Goal: Information Seeking & Learning: Understand process/instructions

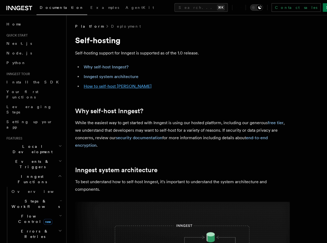
click at [104, 87] on link "How to self-host [PERSON_NAME]" at bounding box center [118, 86] width 68 height 5
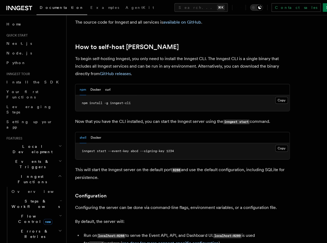
scroll to position [518, 0]
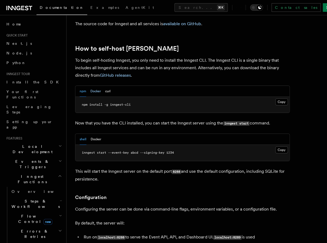
click at [96, 86] on button "Docker" at bounding box center [95, 91] width 10 height 11
click at [181, 151] on span "docker run -p 8288:8288 -p 8289:8289 -e INNGEST_EVENT_KEY=abcd -e INNGEST_SIGNI…" at bounding box center [170, 153] width 225 height 4
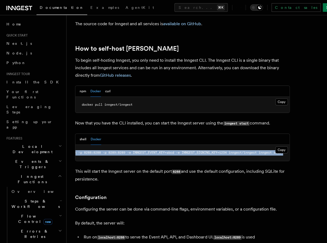
click at [181, 151] on span "docker run -p 8288:8288 -p 8289:8289 -e INNGEST_EVENT_KEY=abcd -e INNGEST_SIGNI…" at bounding box center [170, 153] width 225 height 4
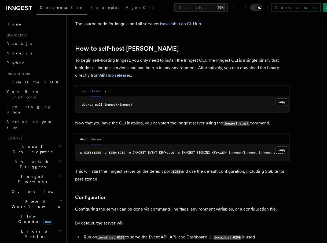
click at [205, 145] on pre "docker run -p 8288:8288 -p 8289:8289 -e INNGEST_EVENT_KEY=abcd -e INNGEST_SIGNI…" at bounding box center [182, 153] width 214 height 16
click at [285, 98] on button "Copy Copied" at bounding box center [281, 101] width 13 height 7
click at [80, 86] on button "npm" at bounding box center [83, 91] width 6 height 11
click at [281, 98] on button "Copy Copied" at bounding box center [281, 101] width 13 height 7
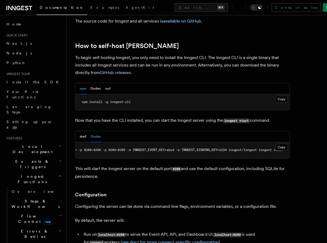
scroll to position [521, 0]
click at [84, 131] on button "shell" at bounding box center [83, 136] width 7 height 11
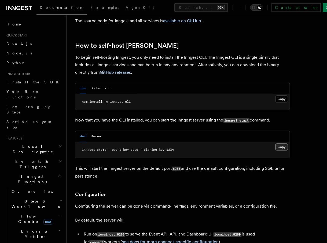
click at [279, 144] on button "Copy Copied" at bounding box center [281, 147] width 13 height 7
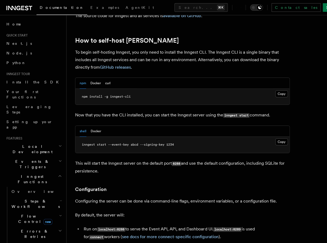
scroll to position [526, 0]
click at [212, 111] on p "Now that you have the CLI installed, you can start the Inngest server using the…" at bounding box center [182, 115] width 215 height 8
click at [127, 159] on p "This will start the Inngest server on the default port 8288 and use the default…" at bounding box center [182, 166] width 215 height 15
click at [159, 159] on p "This will start the Inngest server on the default port 8288 and use the default…" at bounding box center [182, 166] width 215 height 15
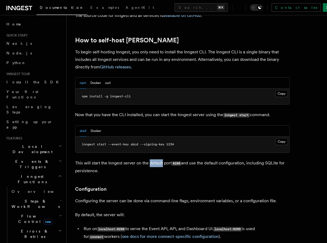
click at [159, 159] on p "This will start the Inngest server on the default port 8288 and use the default…" at bounding box center [182, 166] width 215 height 15
click at [218, 159] on p "This will start the Inngest server on the default port 8288 and use the default…" at bounding box center [182, 166] width 215 height 15
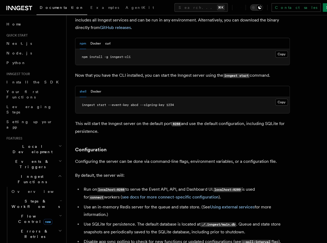
scroll to position [568, 0]
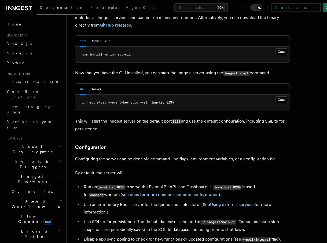
click at [166, 155] on p "Configuring the server can be done via command-line flags, environment variable…" at bounding box center [182, 159] width 215 height 8
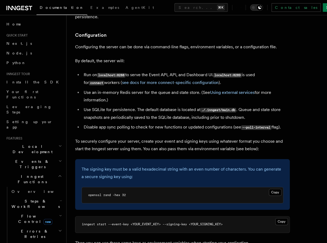
scroll to position [681, 0]
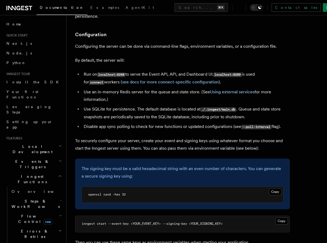
click at [124, 72] on code "localhost:8288" at bounding box center [111, 74] width 28 height 5
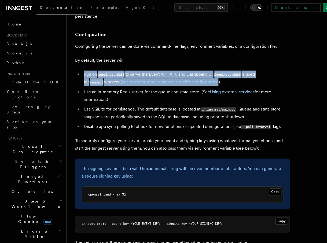
click at [124, 72] on code "localhost:8288" at bounding box center [111, 74] width 28 height 5
click at [197, 71] on li "Run on localhost:8288 to serve the Event API, API, and Dashboard UI. localhost:…" at bounding box center [186, 79] width 208 height 16
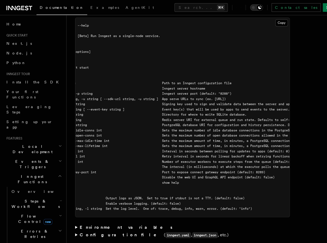
scroll to position [0, 0]
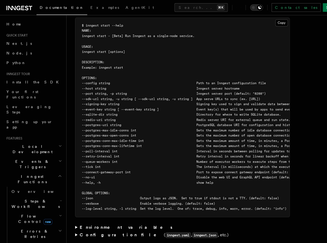
click at [114, 170] on span "--connect-gateway-port int Port to expose connect gateway endpoint (default: 82…" at bounding box center [191, 172] width 218 height 4
click at [184, 170] on span "--connect-gateway-port int Port to expose connect gateway endpoint (default: 82…" at bounding box center [191, 172] width 218 height 4
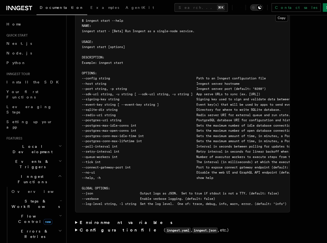
scroll to position [939, 0]
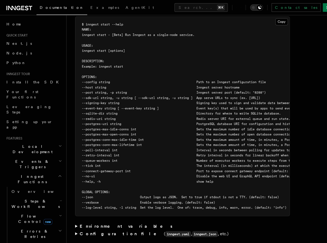
click at [106, 117] on span "--redis-uri string Redis server URI for external queue and run state. Defaults …" at bounding box center [264, 119] width 364 height 4
click at [225, 117] on span "--redis-uri string Redis server URI for external queue and run state. Defaults …" at bounding box center [264, 119] width 364 height 4
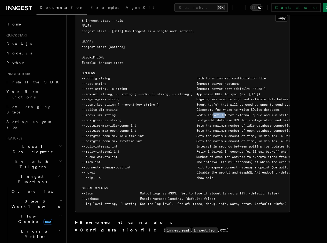
scroll to position [943, 0]
click at [113, 144] on span "--poll-interval int Interval in seconds between polling for updates to apps (de…" at bounding box center [203, 146] width 242 height 4
click at [106, 149] on span "--retry-interval int Retry interval in seconds for linear backoff when retrying…" at bounding box center [235, 151] width 306 height 4
click at [90, 146] on pre "$ inngest start --help NAME: inngest start - [Beta] Run Inngest as a single-nod…" at bounding box center [182, 111] width 214 height 199
click at [90, 159] on span "--tick int The interval (in milliseconds) at which the executor polls the queue…" at bounding box center [217, 161] width 270 height 4
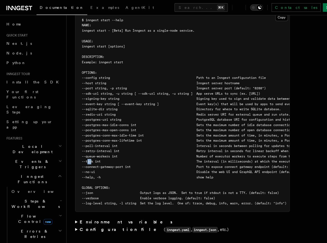
click at [90, 159] on span "--tick int The interval (in milliseconds) at which the executor polls the queue…" at bounding box center [217, 161] width 270 height 4
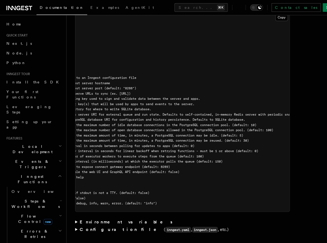
scroll to position [0, 0]
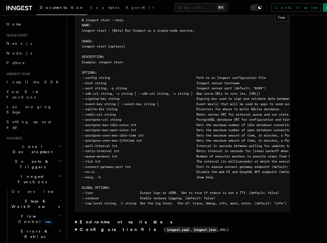
click at [96, 165] on span "--connect-gateway-port int Port to expose connect gateway endpoint (default: 82…" at bounding box center [191, 167] width 218 height 4
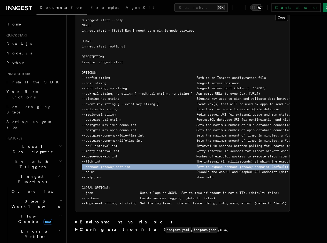
click at [96, 165] on span "--connect-gateway-port int Port to expose connect gateway endpoint (default: 82…" at bounding box center [191, 167] width 218 height 4
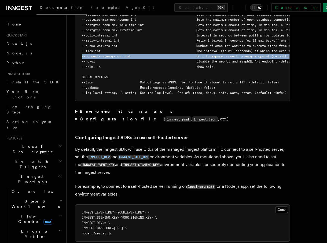
scroll to position [1052, 0]
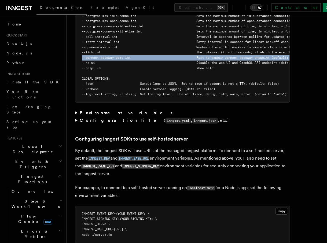
click at [76, 109] on summary "Environment variables" at bounding box center [182, 113] width 215 height 8
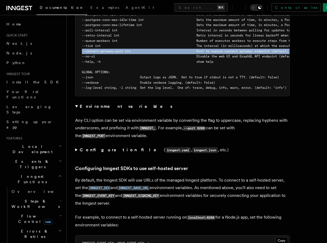
scroll to position [1059, 0]
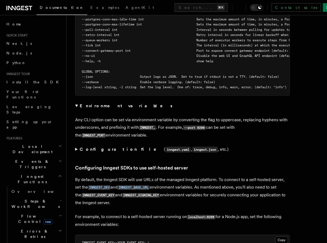
click at [80, 116] on p "Any CLI option can be set via environment variable by converting the flag to up…" at bounding box center [182, 127] width 215 height 23
click at [116, 116] on p "Any CLI option can be set via environment variable by converting the flag to up…" at bounding box center [182, 127] width 215 height 23
click at [134, 116] on p "Any CLI option can be set via environment variable by converting the flag to up…" at bounding box center [182, 127] width 215 height 23
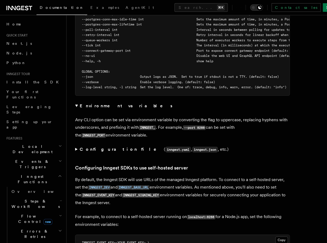
click at [135, 116] on p "Any CLI option can be set via environment variable by converting the flag to up…" at bounding box center [182, 127] width 215 height 23
click at [166, 116] on p "Any CLI option can be set via environment variable by converting the flag to up…" at bounding box center [182, 127] width 215 height 23
click at [208, 116] on p "Any CLI option can be set via environment variable by converting the flag to up…" at bounding box center [182, 127] width 215 height 23
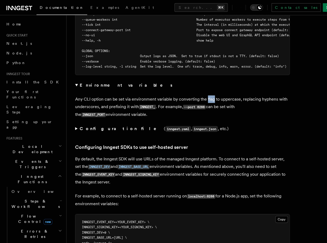
scroll to position [1081, 0]
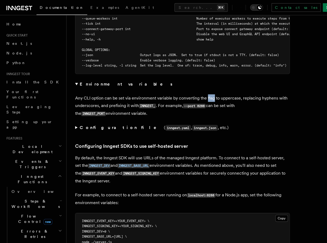
click at [77, 124] on summary "Configuration file ( inngest.yaml , inngest.json , etc.)" at bounding box center [182, 128] width 215 height 8
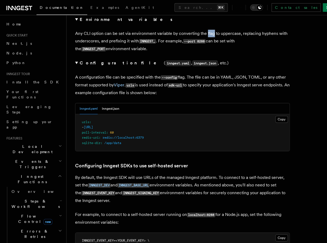
scroll to position [1150, 0]
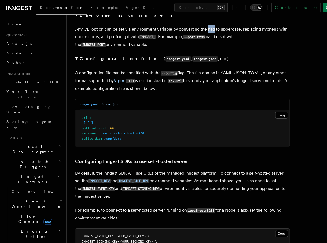
click at [116, 99] on button "inngest.json" at bounding box center [110, 104] width 17 height 11
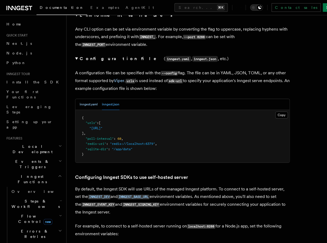
click at [90, 99] on button "inngest.yaml" at bounding box center [89, 104] width 18 height 11
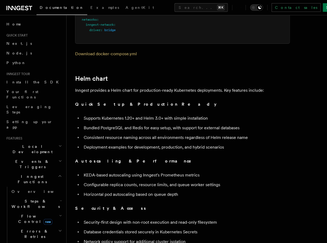
scroll to position [1912, 0]
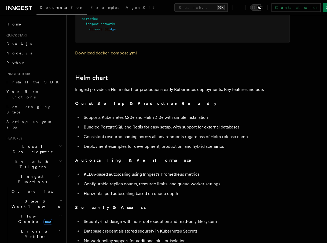
click at [124, 86] on p "Inngest provides a Helm chart for production-ready Kubernetes deployments. Key …" at bounding box center [182, 90] width 215 height 8
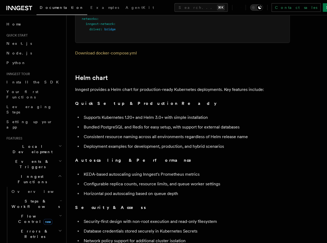
click at [124, 86] on p "Inngest provides a Helm chart for production-ready Kubernetes deployments. Key …" at bounding box center [182, 90] width 215 height 8
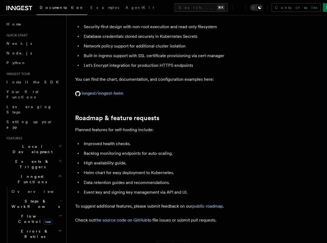
scroll to position [2116, 0]
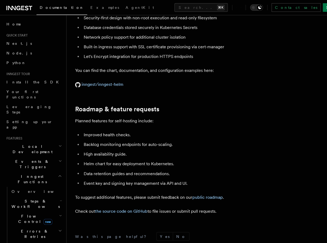
click at [112, 131] on li "Improved health checks." at bounding box center [186, 135] width 208 height 8
click at [112, 141] on li "Backlog monitoring endpoints for auto-scaling." at bounding box center [186, 145] width 208 height 8
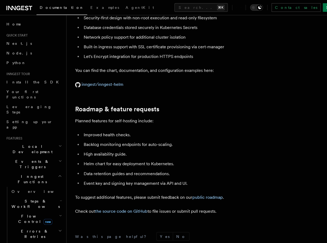
click at [106, 151] on li "High availability guide." at bounding box center [186, 155] width 208 height 8
click at [114, 160] on li "Helm chart for easy deployment to Kubernetes." at bounding box center [186, 164] width 208 height 8
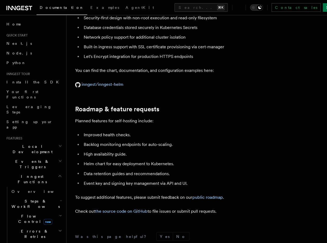
click at [114, 160] on li "Helm chart for easy deployment to Kubernetes." at bounding box center [186, 164] width 208 height 8
click at [114, 179] on li "Event key and signing key management via API and UI." at bounding box center [186, 183] width 208 height 8
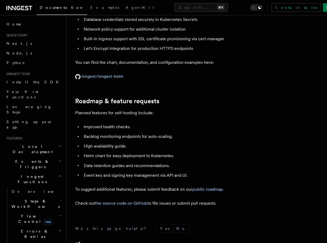
scroll to position [2125, 0]
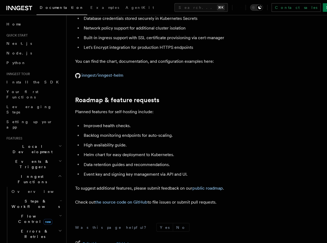
click at [114, 161] on li "Data retention guides and recommendations." at bounding box center [186, 165] width 208 height 8
click at [114, 170] on li "Event key and signing key management via API and UI." at bounding box center [186, 174] width 208 height 8
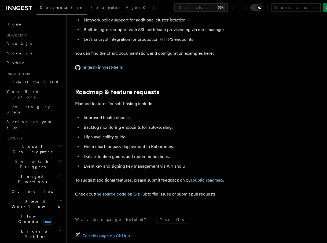
scroll to position [2137, 0]
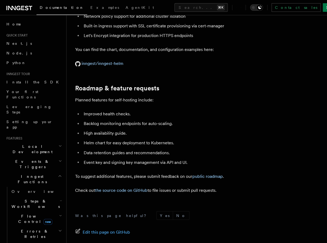
click at [113, 173] on p "To suggest additional features, please submit feedback on our public roadmap ." at bounding box center [182, 177] width 215 height 8
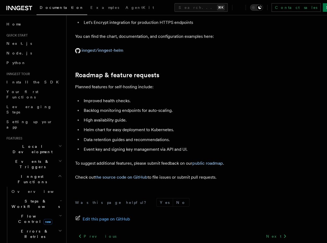
scroll to position [2150, 0]
click at [156, 173] on p "Check out the source code on GitHub to file issues or submit pull requests." at bounding box center [182, 177] width 215 height 8
click at [158, 173] on p "Check out the source code on GitHub to file issues or submit pull requests." at bounding box center [182, 177] width 215 height 8
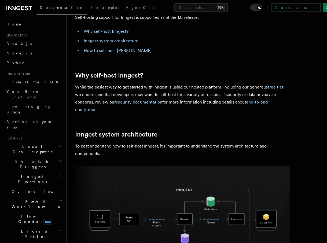
scroll to position [36, 0]
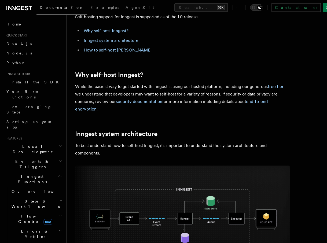
click at [104, 146] on p "To best understand how to self-host Inngest, it's important to understand the s…" at bounding box center [182, 149] width 215 height 15
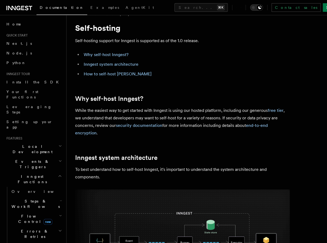
scroll to position [0, 0]
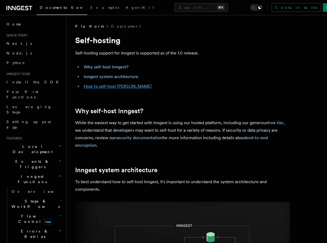
click at [109, 85] on link "How to self-host [PERSON_NAME]" at bounding box center [118, 86] width 68 height 5
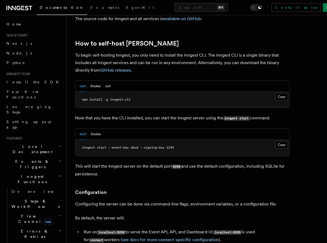
scroll to position [523, 0]
click at [109, 52] on p "To begin self-hosting Inngest, you only need to install the Inngest CLI. The In…" at bounding box center [182, 63] width 215 height 23
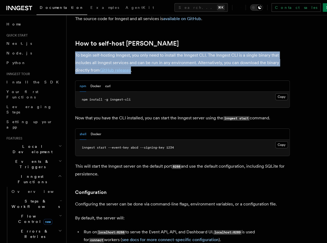
click at [109, 52] on p "To begin self-hosting Inngest, you only need to install the Inngest CLI. The In…" at bounding box center [182, 63] width 215 height 23
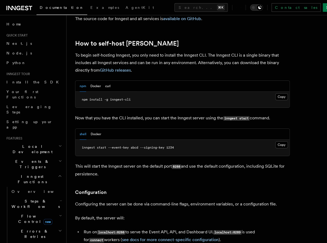
click at [169, 52] on p "To begin self-hosting Inngest, you only need to install the Inngest CLI. The In…" at bounding box center [182, 63] width 215 height 23
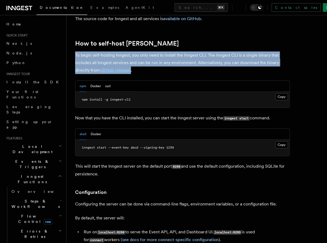
click at [169, 52] on p "To begin self-hosting Inngest, you only need to install the Inngest CLI. The In…" at bounding box center [182, 63] width 215 height 23
click at [168, 52] on p "To begin self-hosting Inngest, you only need to install the Inngest CLI. The In…" at bounding box center [182, 63] width 215 height 23
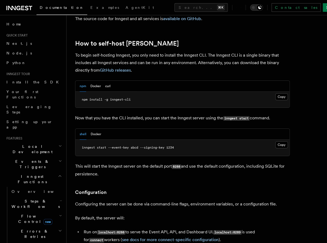
click at [119, 52] on p "To begin self-hosting Inngest, you only need to install the Inngest CLI. The In…" at bounding box center [182, 63] width 215 height 23
click at [143, 52] on p "To begin self-hosting Inngest, you only need to install the Inngest CLI. The In…" at bounding box center [182, 63] width 215 height 23
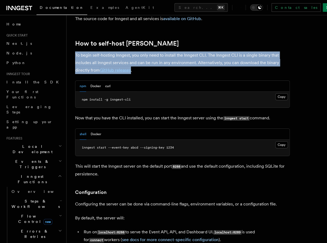
click at [143, 52] on p "To begin self-hosting Inngest, you only need to install the Inngest CLI. The In…" at bounding box center [182, 63] width 215 height 23
click at [152, 52] on p "To begin self-hosting Inngest, you only need to install the Inngest CLI. The In…" at bounding box center [182, 63] width 215 height 23
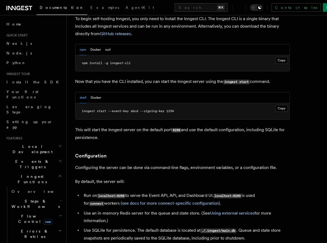
scroll to position [561, 0]
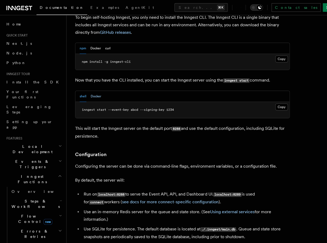
click at [95, 91] on button "Docker" at bounding box center [96, 96] width 10 height 11
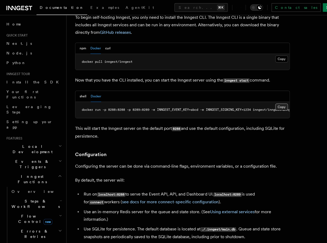
click at [281, 104] on button "Copy Copied" at bounding box center [281, 107] width 13 height 7
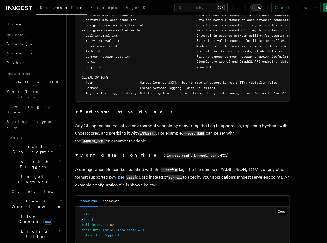
scroll to position [1113, 0]
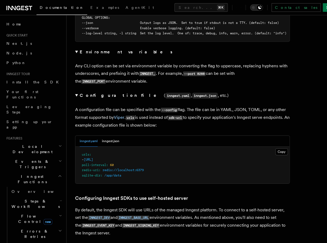
click at [80, 93] on strong "Configuration file" at bounding box center [122, 95] width 84 height 5
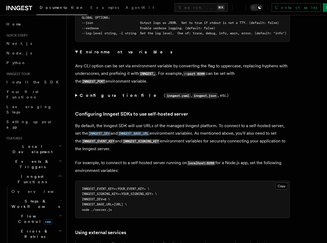
click at [77, 92] on summary "Configuration file ( inngest.yaml , inngest.json , etc.)" at bounding box center [182, 96] width 215 height 8
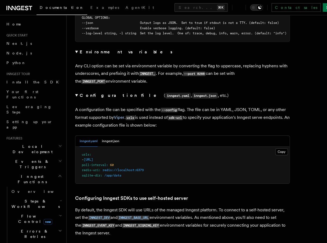
click at [77, 92] on summary "Configuration file ( inngest.yaml , inngest.json , etc.)" at bounding box center [182, 96] width 215 height 8
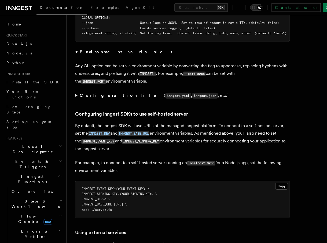
click at [77, 48] on summary "Environment variables" at bounding box center [182, 52] width 215 height 8
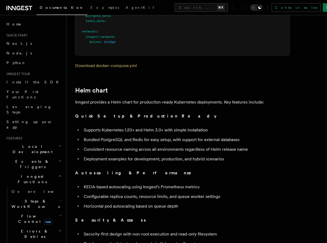
scroll to position [1778, 0]
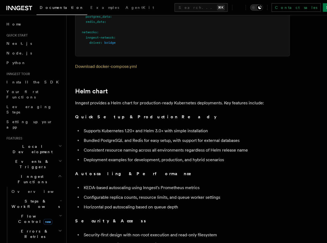
click at [108, 114] on strong "Quick Setup & Production Ready" at bounding box center [145, 116] width 141 height 5
click at [107, 99] on p "Inngest provides a Helm chart for production-ready Kubernetes deployments. Key …" at bounding box center [182, 103] width 215 height 8
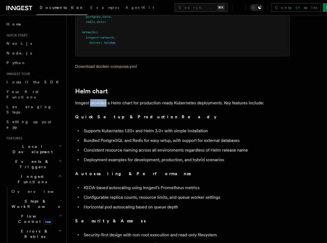
click at [107, 99] on p "Inngest provides a Helm chart for production-ready Kubernetes deployments. Key …" at bounding box center [182, 103] width 215 height 8
click at [122, 99] on p "Inngest provides a Helm chart for production-ready Kubernetes deployments. Key …" at bounding box center [182, 103] width 215 height 8
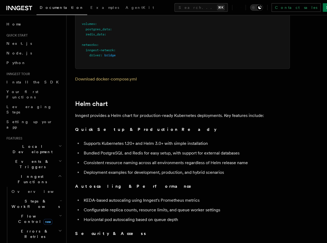
scroll to position [1764, 0]
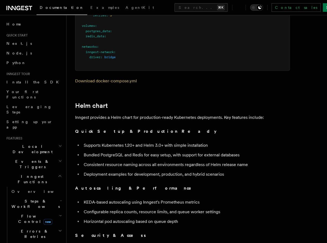
click at [171, 114] on p "Inngest provides a Helm chart for production-ready Kubernetes deployments. Key …" at bounding box center [182, 118] width 215 height 8
click at [167, 128] on p "Quick Setup & Production Ready" at bounding box center [182, 132] width 215 height 8
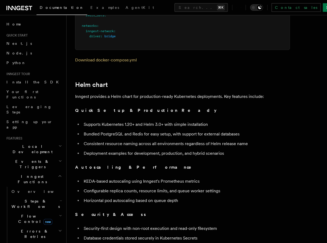
scroll to position [1786, 0]
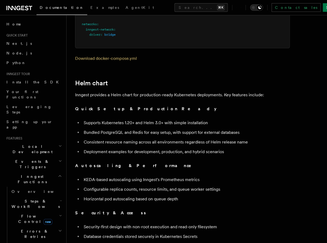
click at [88, 106] on strong "Quick Setup & Production Ready" at bounding box center [145, 108] width 141 height 5
click at [126, 106] on strong "Quick Setup & Production Ready" at bounding box center [145, 108] width 141 height 5
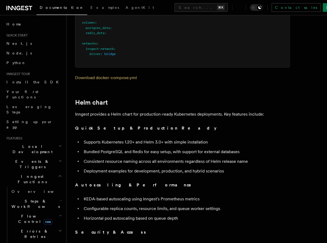
scroll to position [1755, 0]
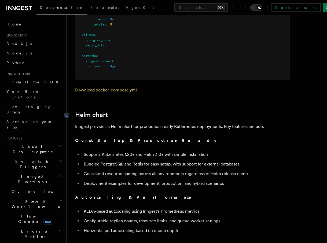
click at [97, 111] on link "Helm chart" at bounding box center [91, 115] width 33 height 8
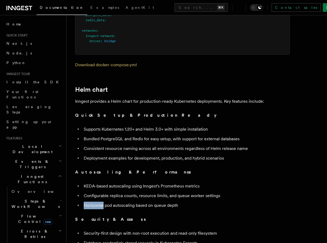
click at [97, 202] on li "Horizontal pod autoscaling based on queue depth" at bounding box center [186, 206] width 208 height 8
click at [107, 216] on p "Security & Access" at bounding box center [182, 220] width 215 height 8
